Goal: Communication & Community: Answer question/provide support

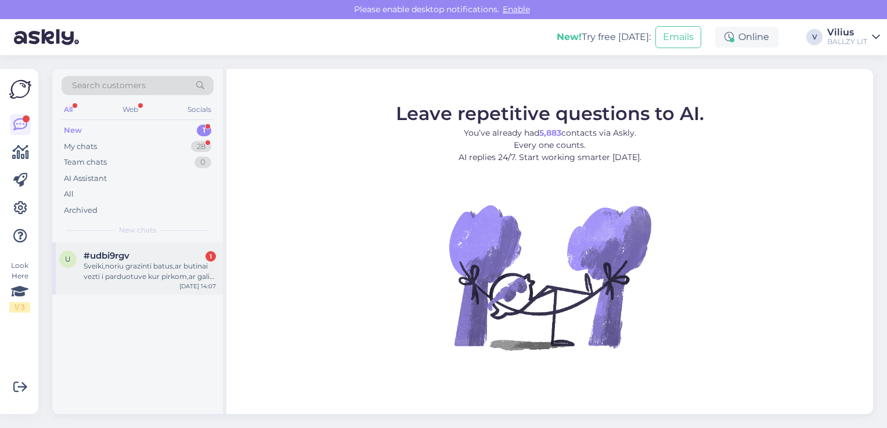
click at [167, 266] on div "Sveiki,noriu grazinti batus,ar butinai vezti i parduotuve kur pirkom,ar galiu j…" at bounding box center [150, 271] width 132 height 21
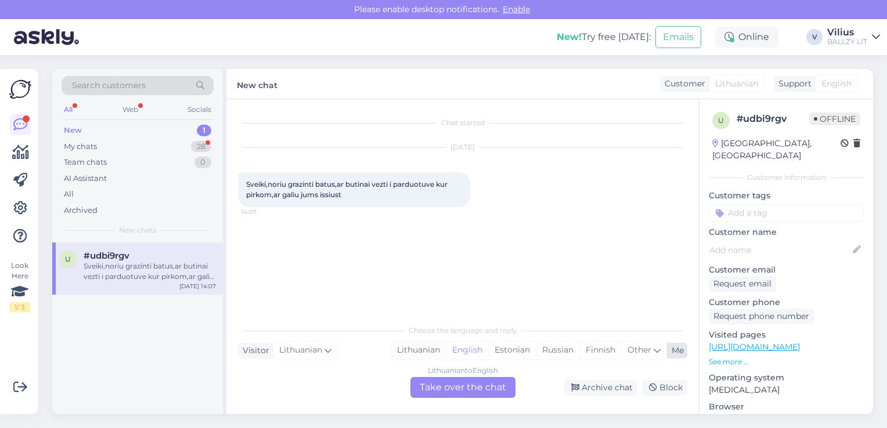
click at [423, 345] on div "Lithuanian" at bounding box center [418, 350] width 55 height 17
click at [439, 389] on div "Lithuanian to Lithuanian Take over the chat" at bounding box center [462, 387] width 105 height 21
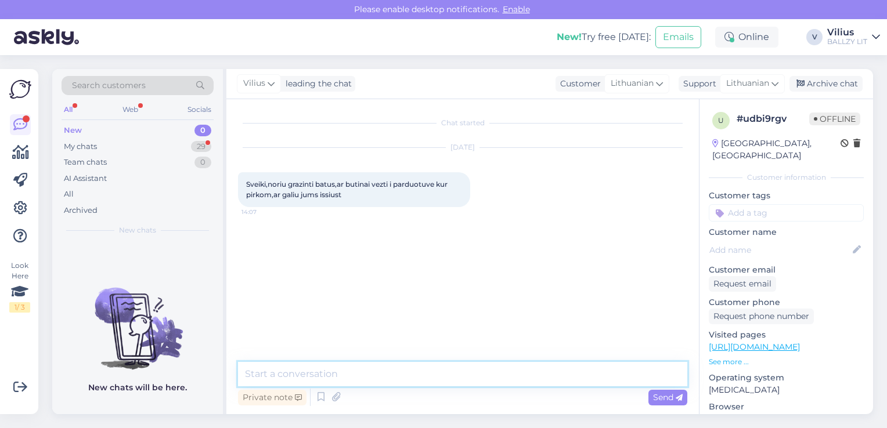
click at [407, 380] on textarea at bounding box center [462, 374] width 449 height 24
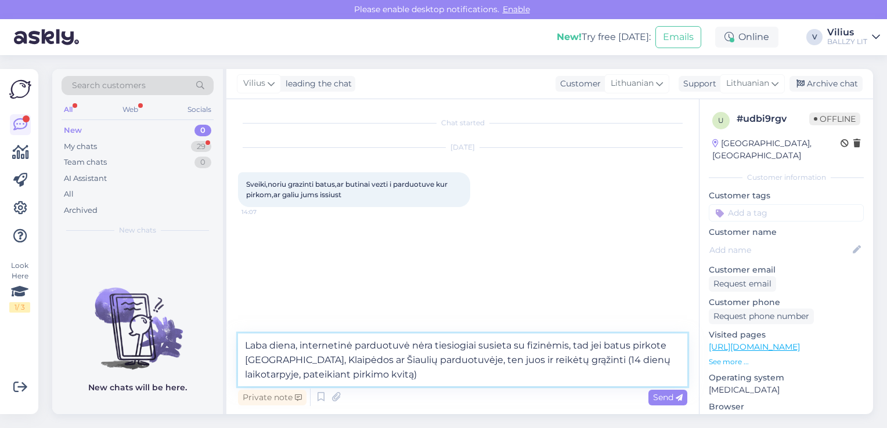
type textarea "Laba diena, internetinė parduotuvė nėra tiesiogiai susieta su fizinėmis, tad je…"
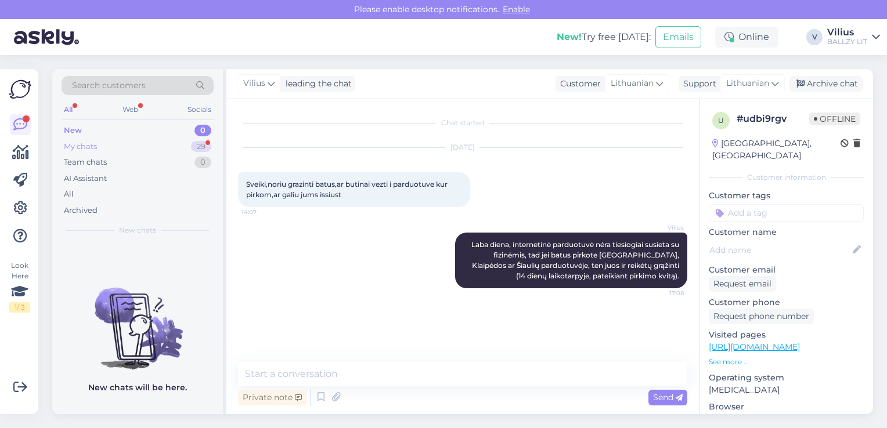
click at [139, 145] on div "My chats 29" at bounding box center [138, 147] width 152 height 16
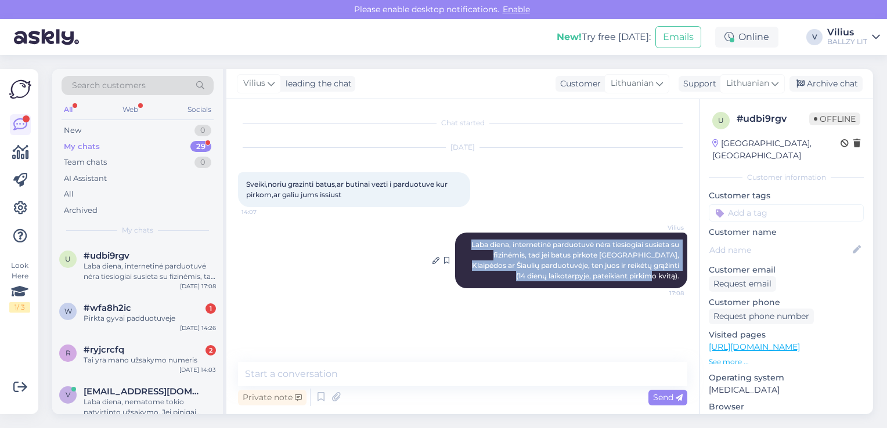
drag, startPoint x: 467, startPoint y: 243, endPoint x: 681, endPoint y: 277, distance: 216.9
click at [681, 277] on div "[PERSON_NAME] diena, internetinė parduotuvė nėra tiesiogiai susieta su fizinėmi…" at bounding box center [571, 261] width 232 height 56
copy span "Laba diena, internetinė parduotuvė nėra tiesiogiai susieta su fizinėmis, tad je…"
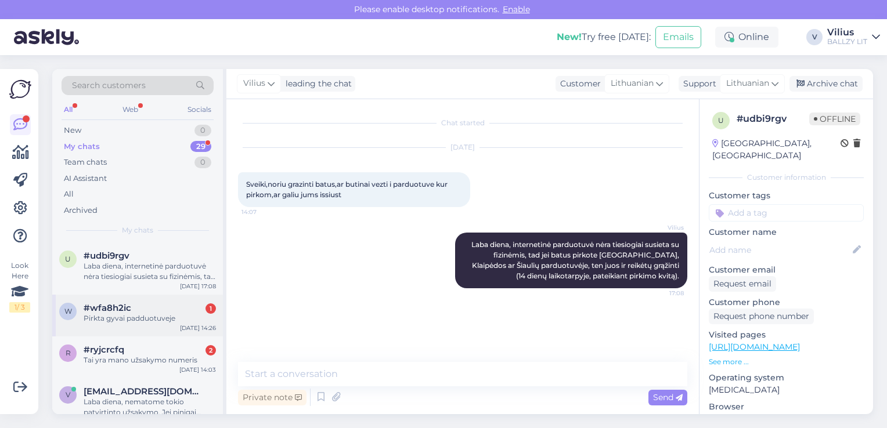
click at [149, 324] on div "w #wfa8h2ic 1 Pirkta gyvai padduotuveje [DATE] 14:26" at bounding box center [137, 316] width 171 height 42
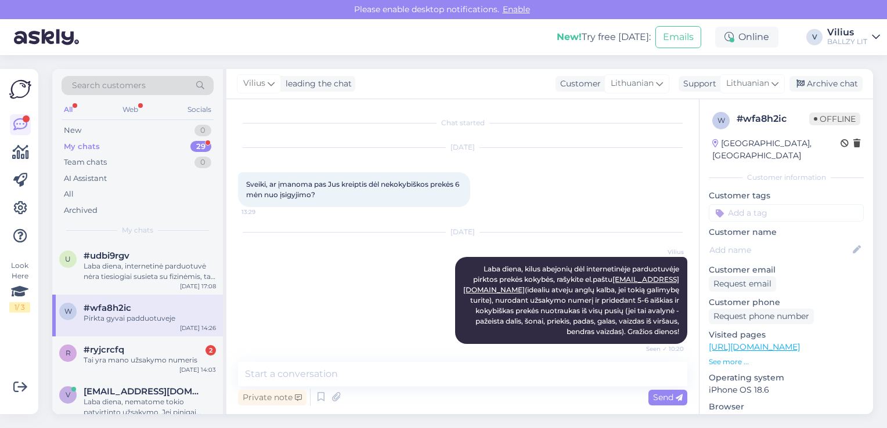
scroll to position [55, 0]
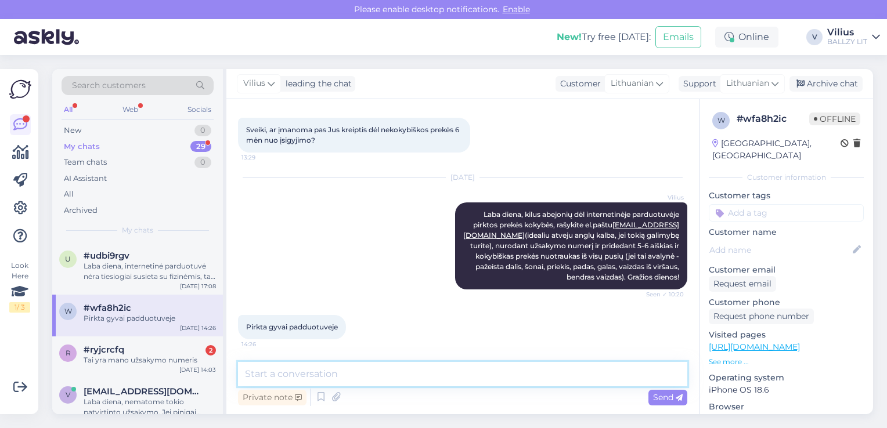
click at [324, 377] on textarea at bounding box center [462, 374] width 449 height 24
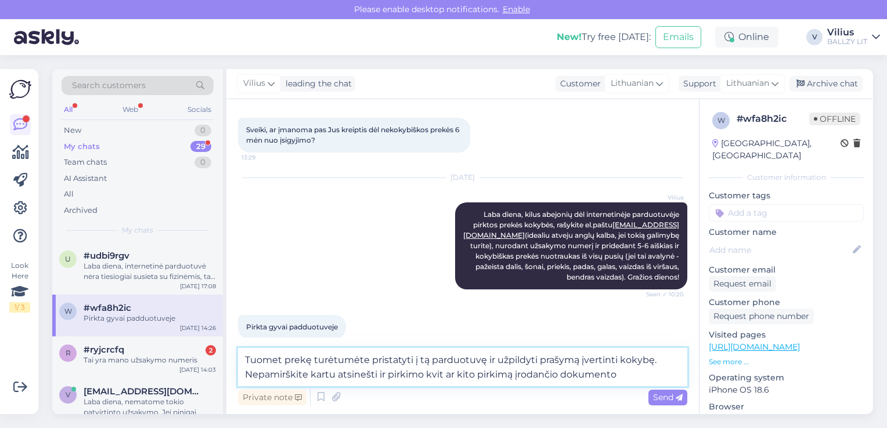
type textarea "Tuomet prekę turėtumėte pristatyti į tą parduotuvę ir užpildyti prašymą įvertin…"
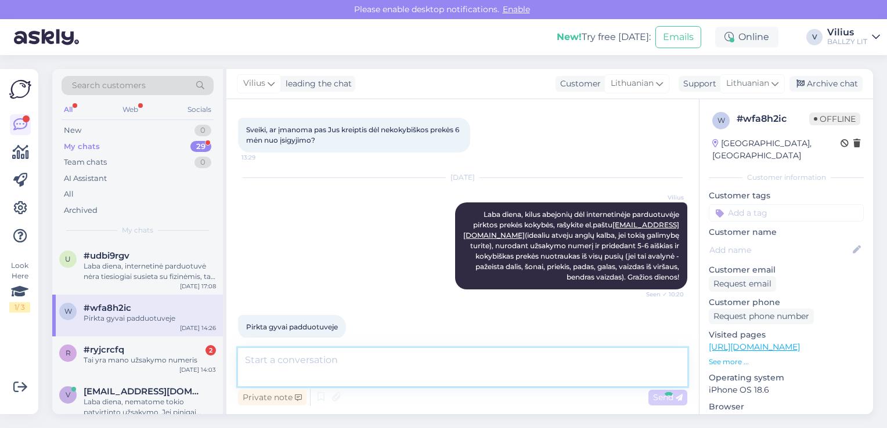
scroll to position [125, 0]
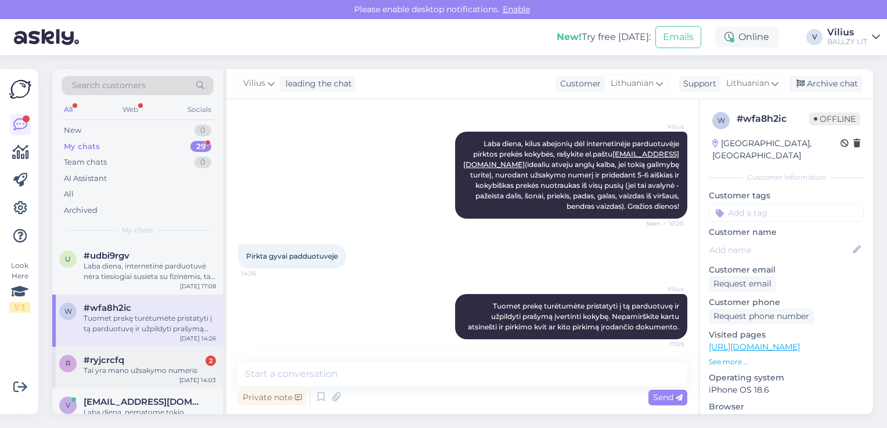
click at [144, 368] on div "Tai yra mano užsakymo numeris" at bounding box center [150, 371] width 132 height 10
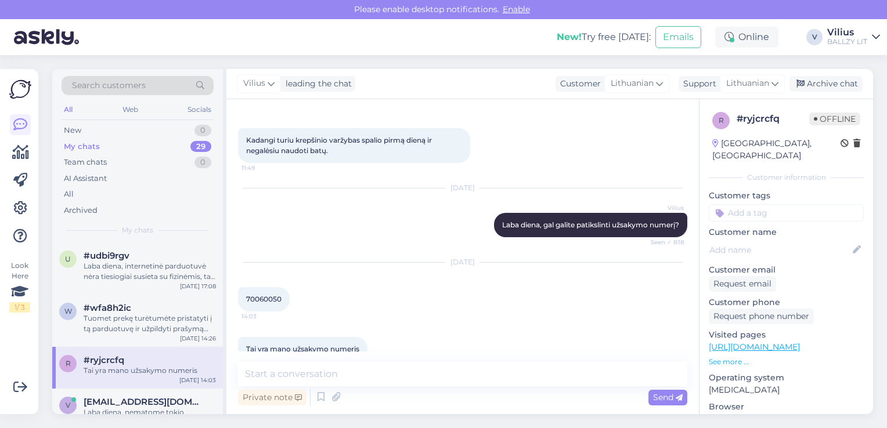
scroll to position [147, 0]
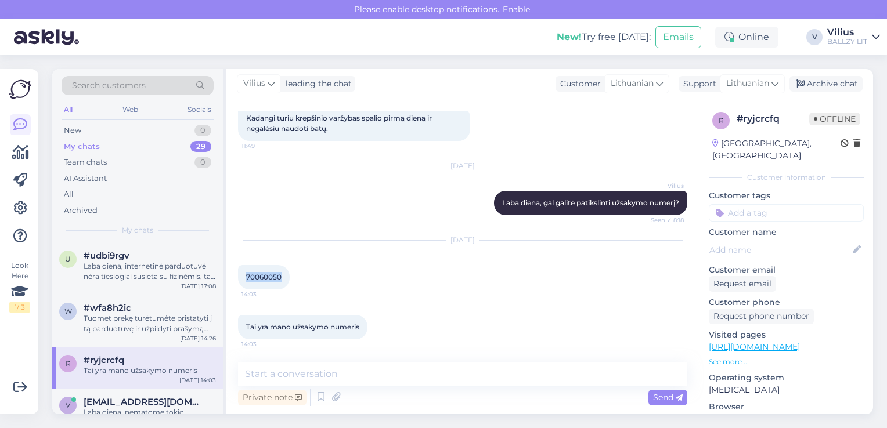
drag, startPoint x: 282, startPoint y: 277, endPoint x: 247, endPoint y: 277, distance: 35.4
click at [247, 277] on div "70060050 14:03" at bounding box center [264, 277] width 52 height 24
copy span "70060050"
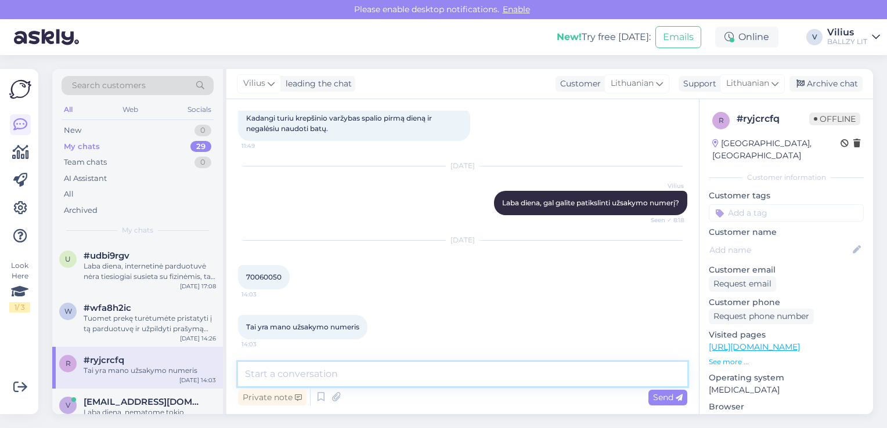
click at [476, 379] on textarea at bounding box center [462, 374] width 449 height 24
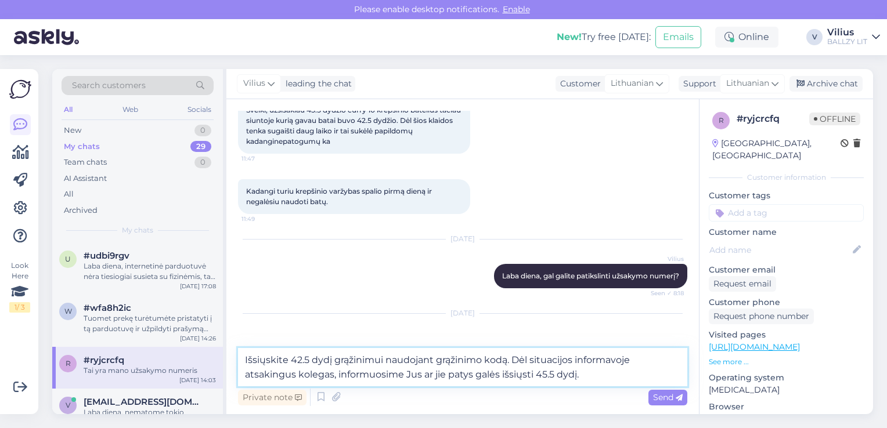
scroll to position [161, 0]
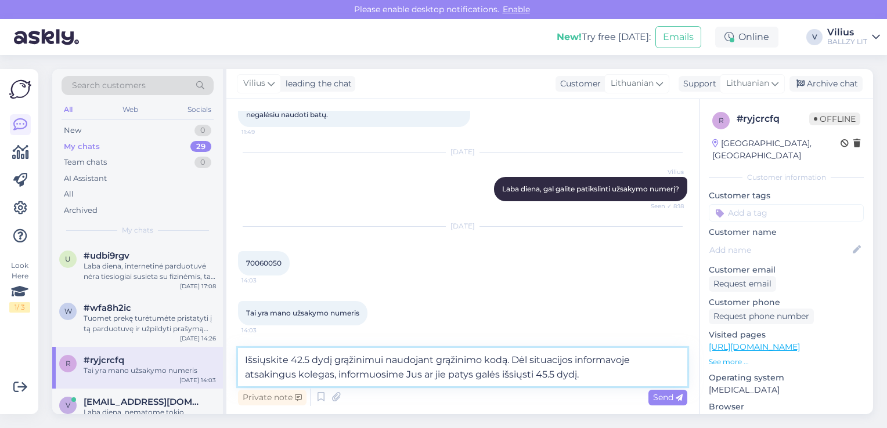
click at [509, 359] on textarea "Išsiųskite 42.5 dydį grąžinimui naudojant grąžinimo kodą. Dėl situacijos inform…" at bounding box center [462, 367] width 449 height 38
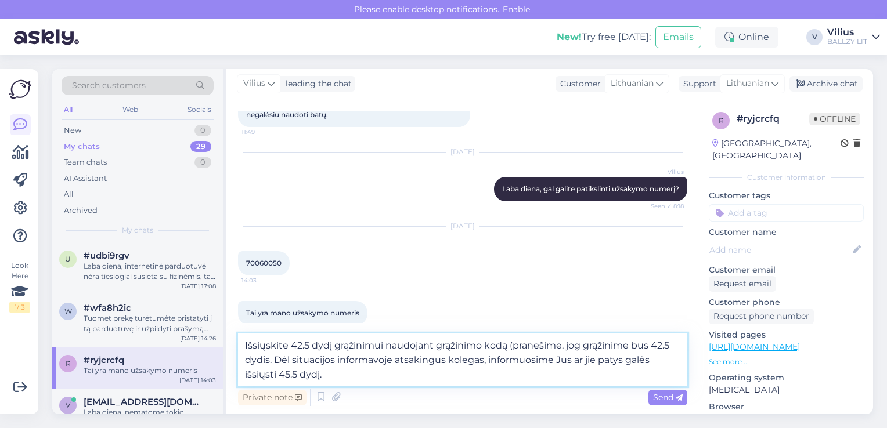
type textarea "Išsiųskite 42.5 dydį grąžinimui naudojant grąžinimo kodą (pranešime, jog grąžin…"
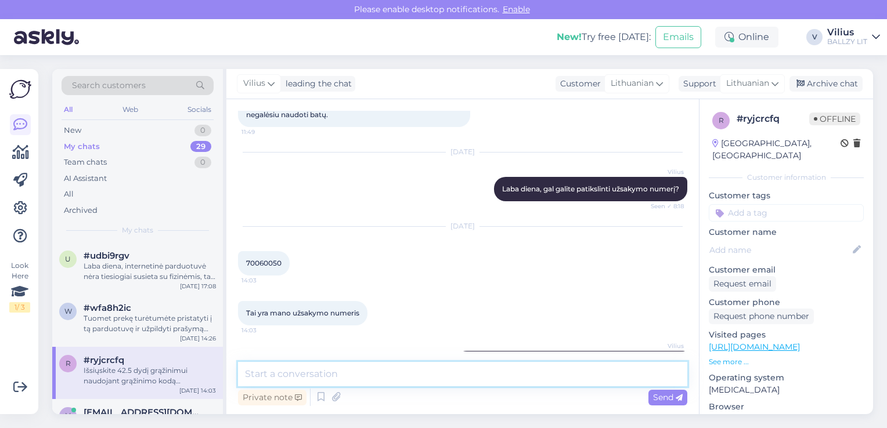
scroll to position [229, 0]
